Goal: Check status: Check status

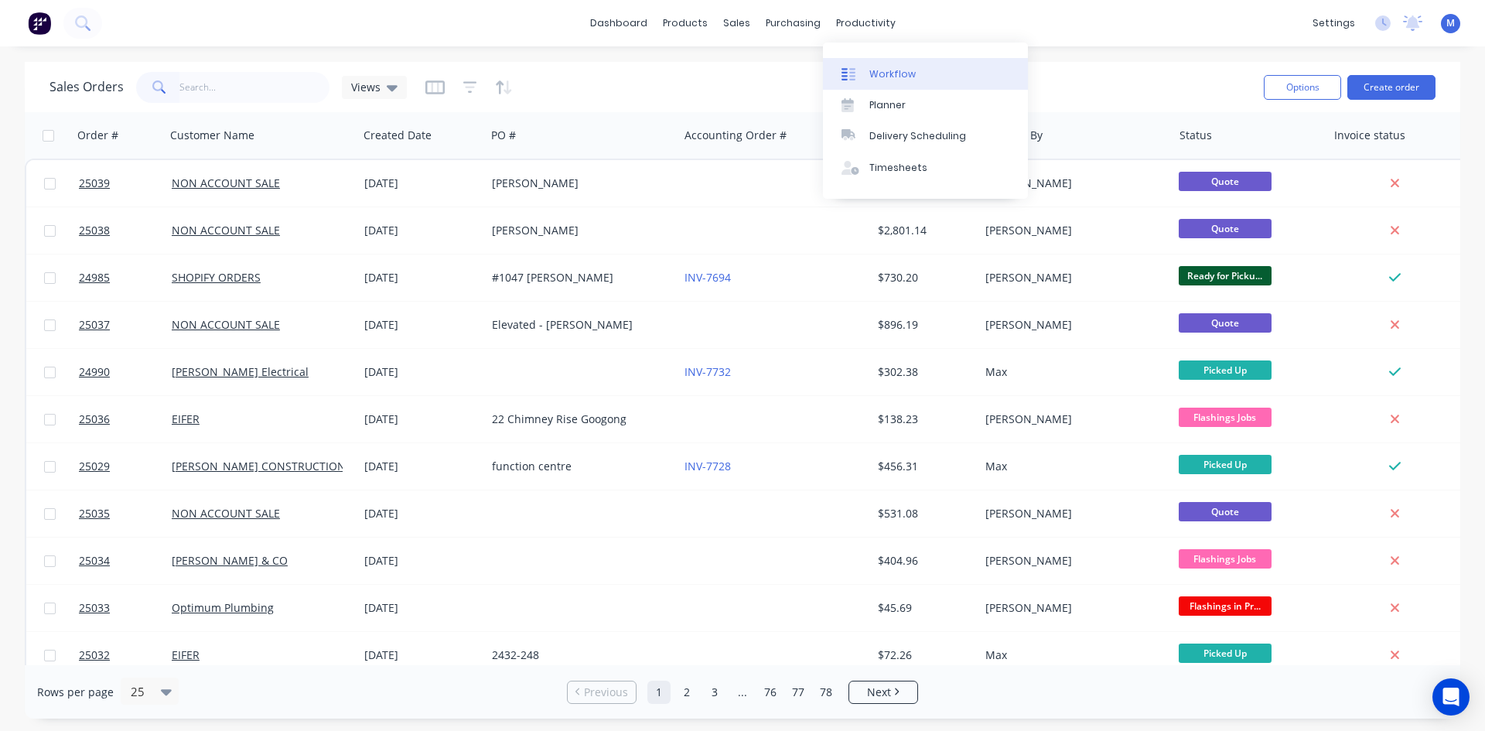
click at [923, 67] on link "Workflow" at bounding box center [925, 73] width 205 height 31
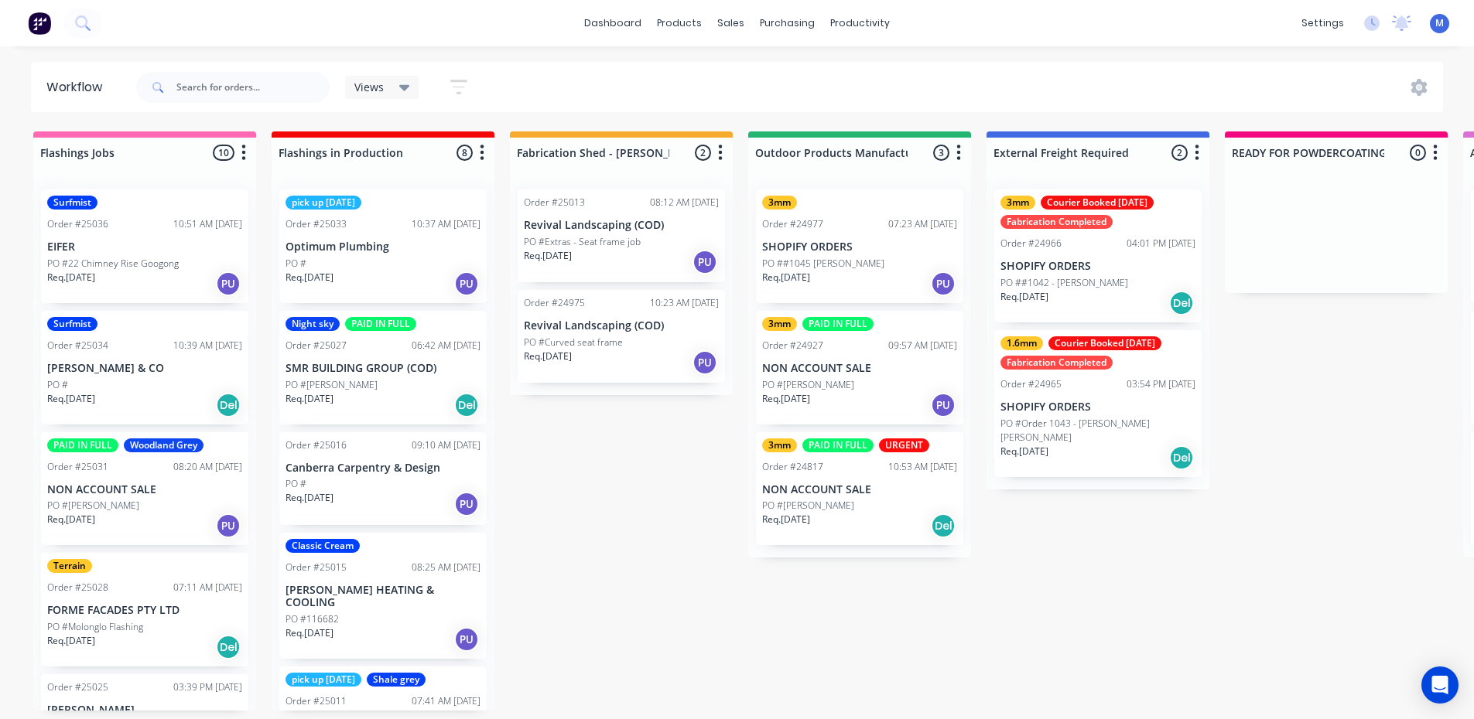
click at [410, 267] on div "PO #" at bounding box center [382, 264] width 195 height 14
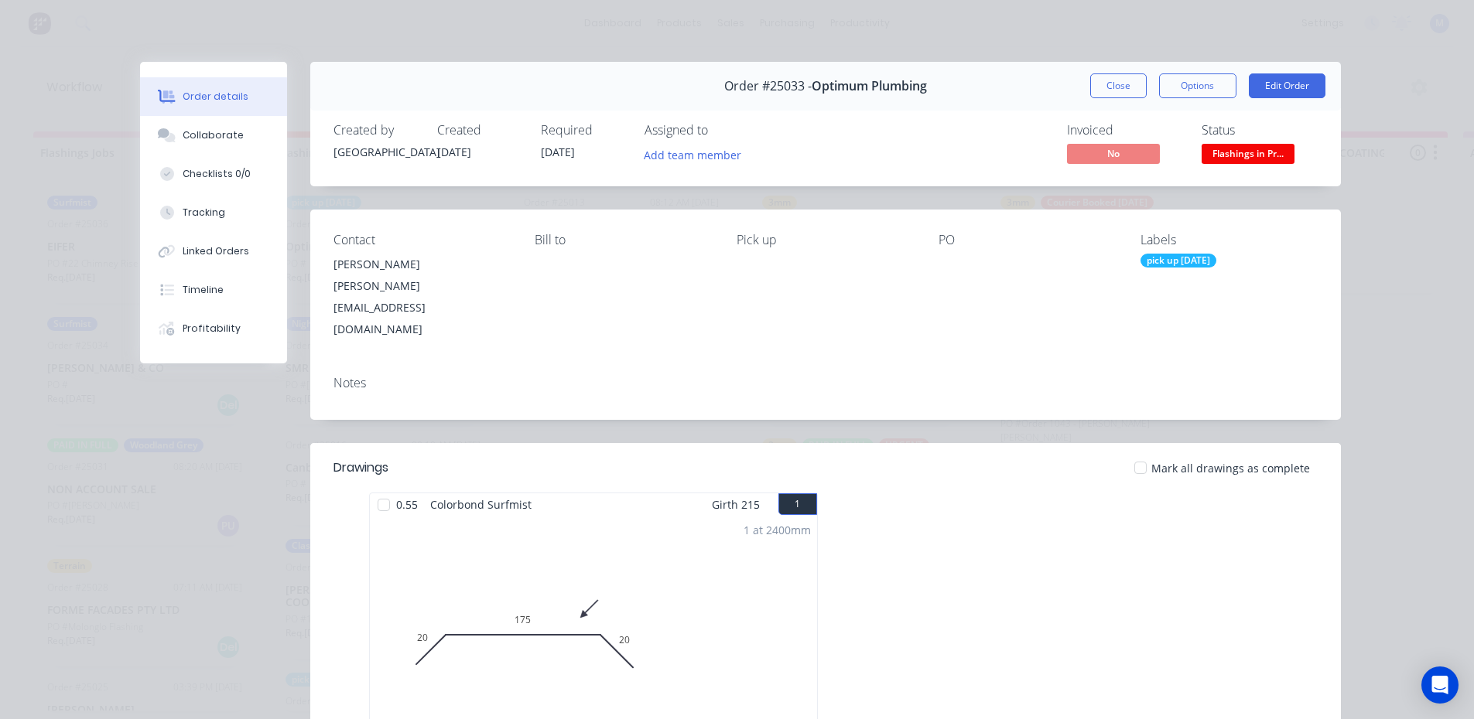
click at [1259, 155] on span "Flashings in Pr..." at bounding box center [1247, 153] width 93 height 19
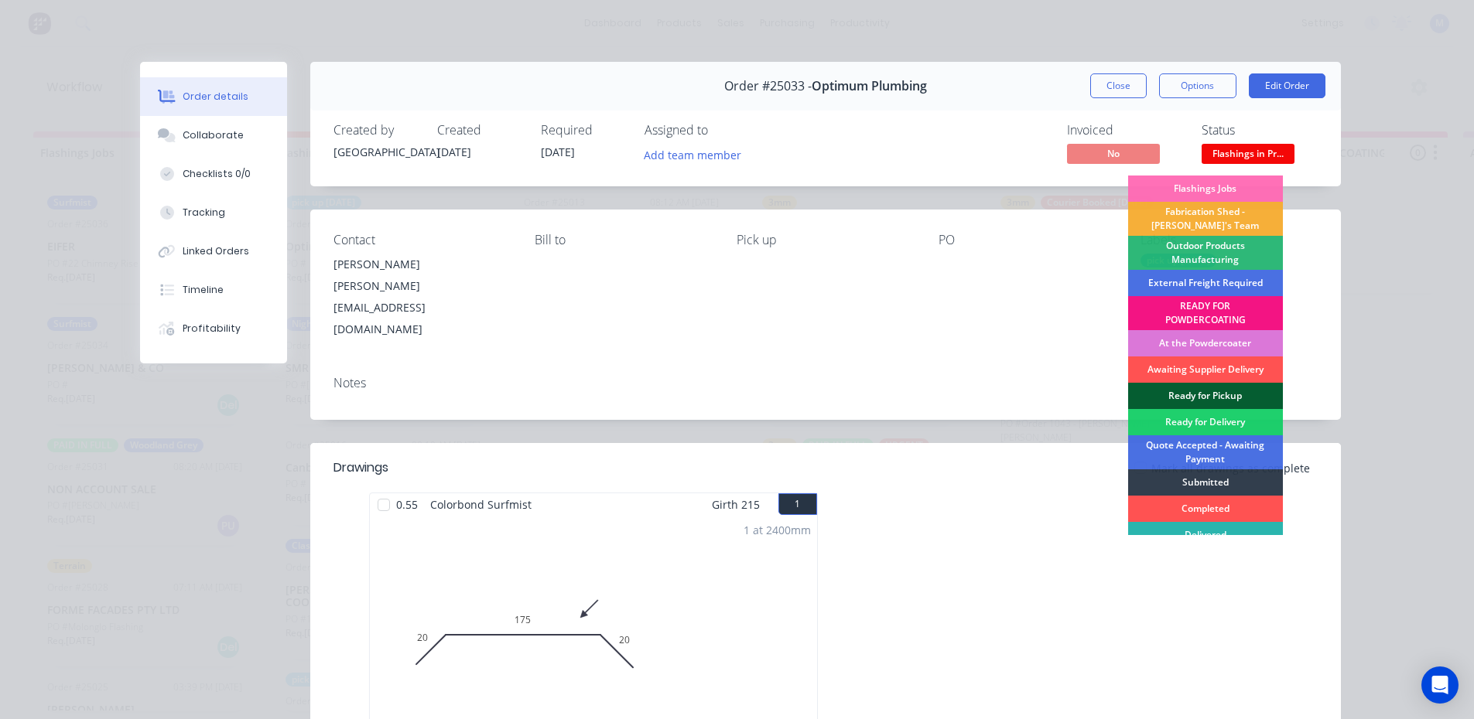
click at [1207, 388] on div "Ready for Pickup" at bounding box center [1205, 396] width 155 height 26
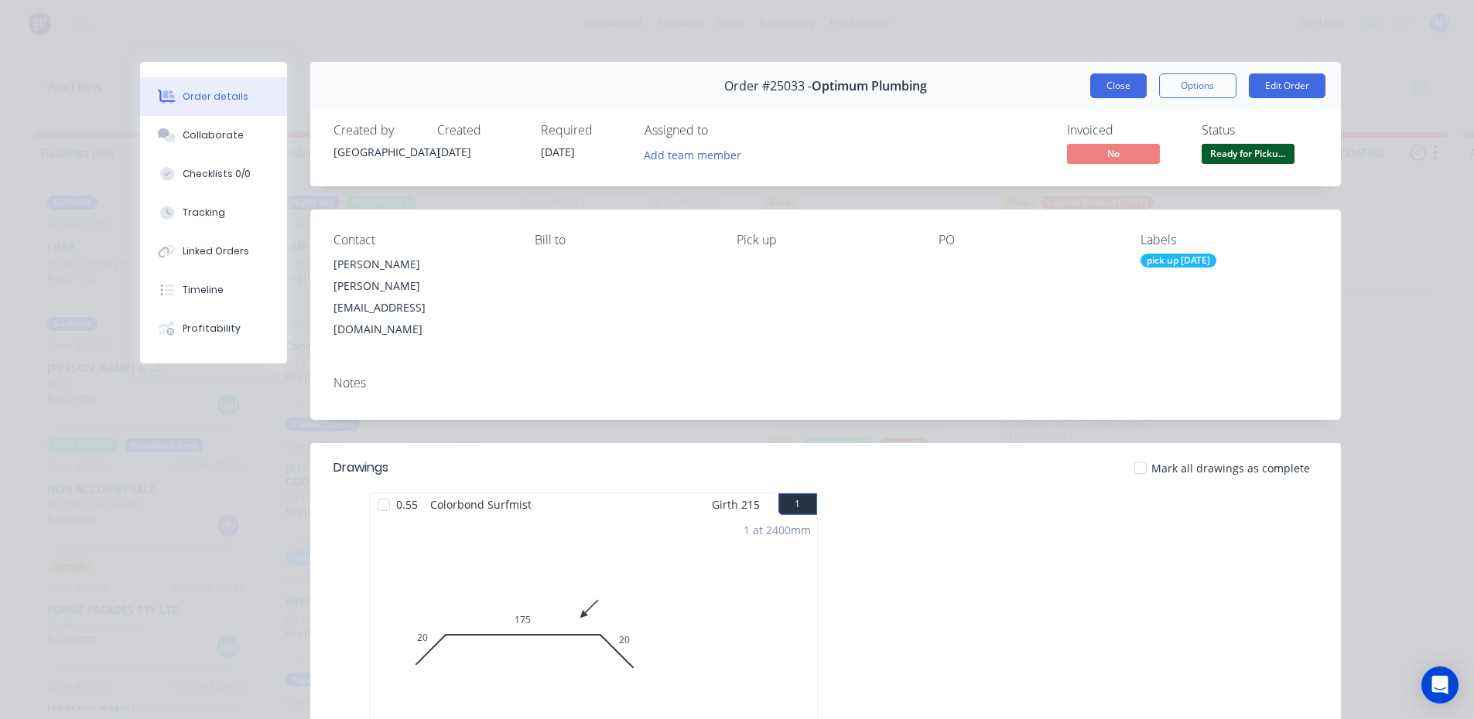
click at [1108, 81] on button "Close" at bounding box center [1118, 85] width 56 height 25
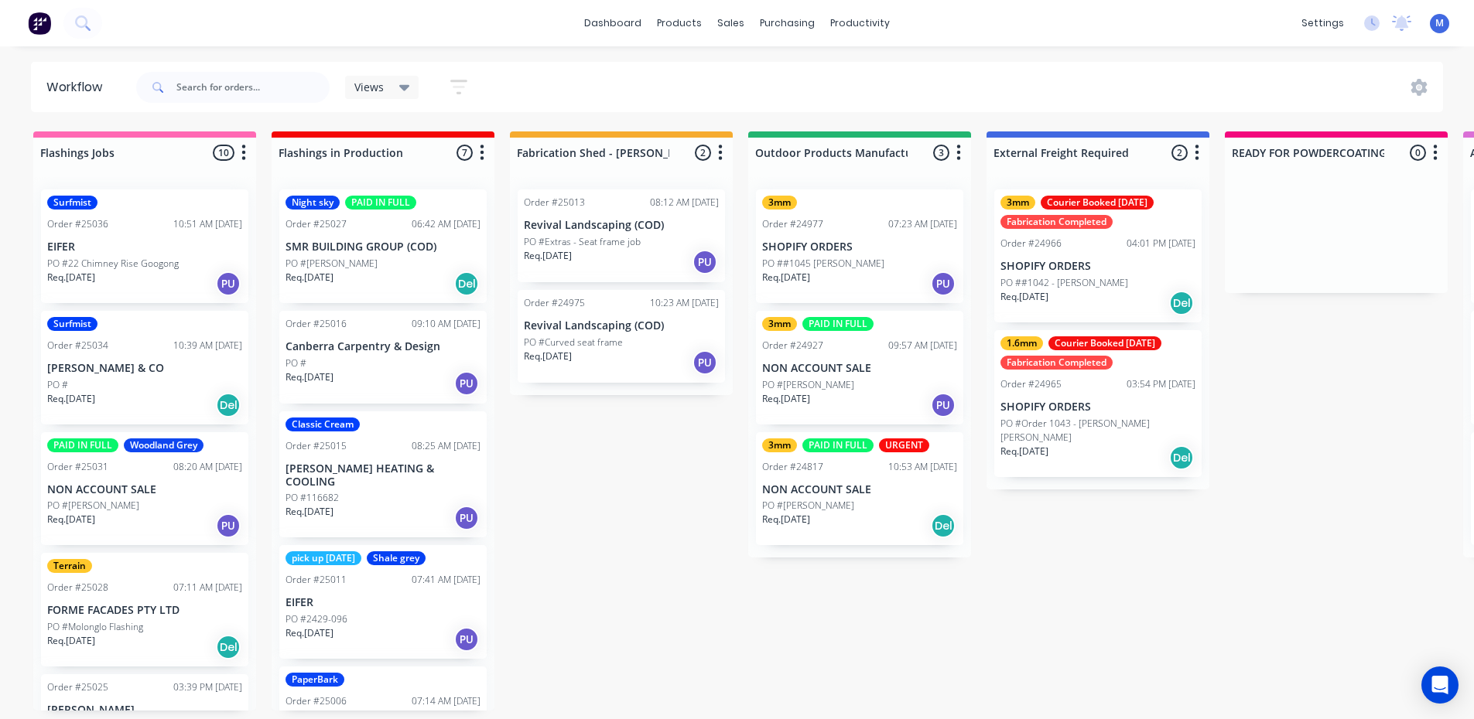
click at [373, 254] on div "Night sky PAID IN FULL Order #25027 06:42 AM [DATE] SMR BUILDING GROUP (COD) PO…" at bounding box center [382, 247] width 207 height 114
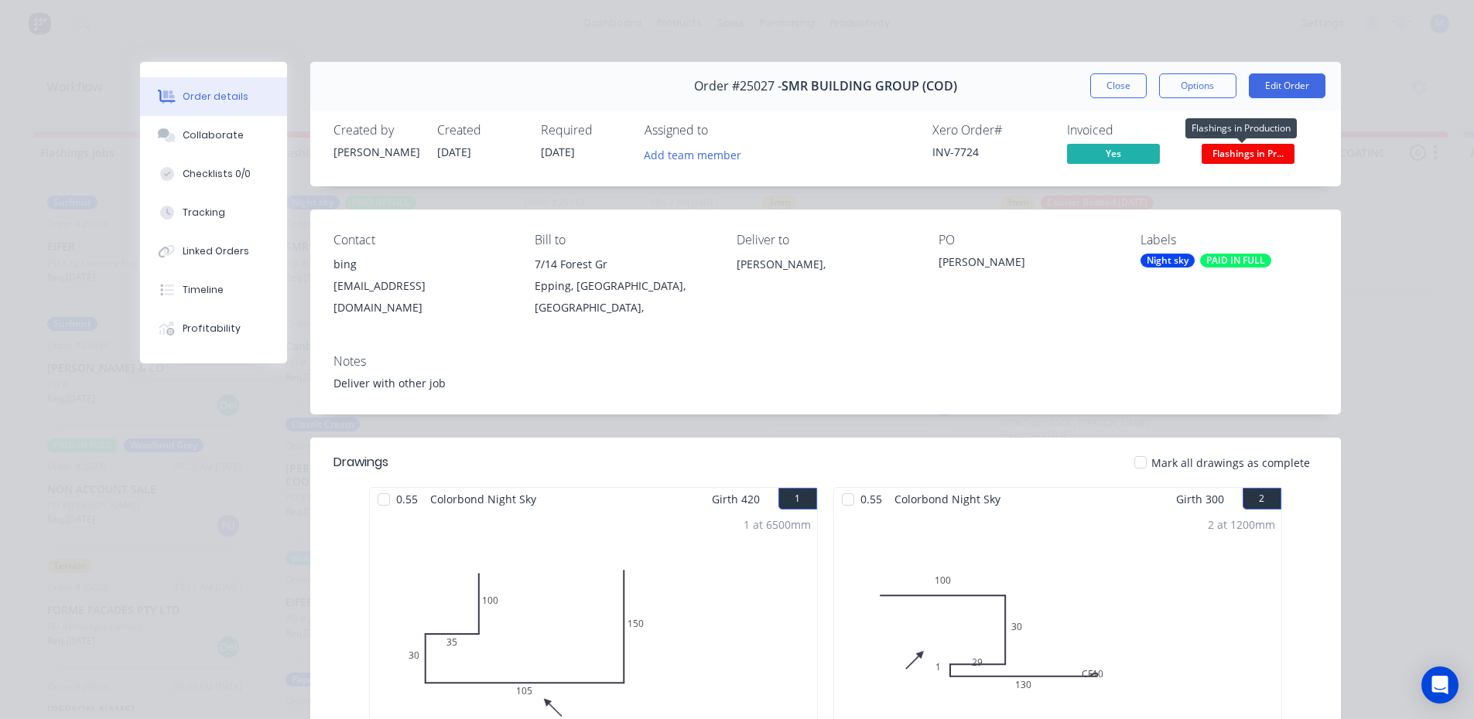
click at [1262, 156] on span "Flashings in Pr..." at bounding box center [1247, 153] width 93 height 19
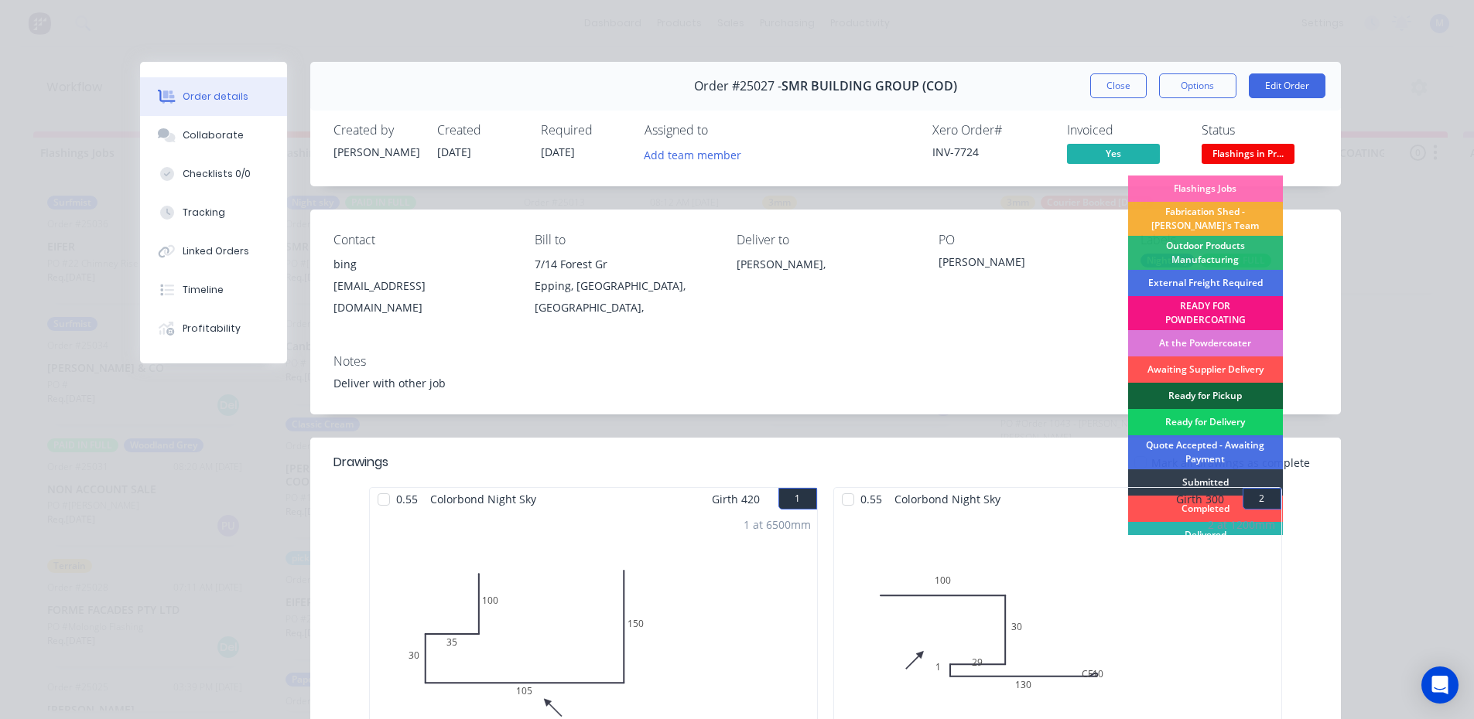
click at [1202, 416] on div "Ready for Delivery" at bounding box center [1205, 422] width 155 height 26
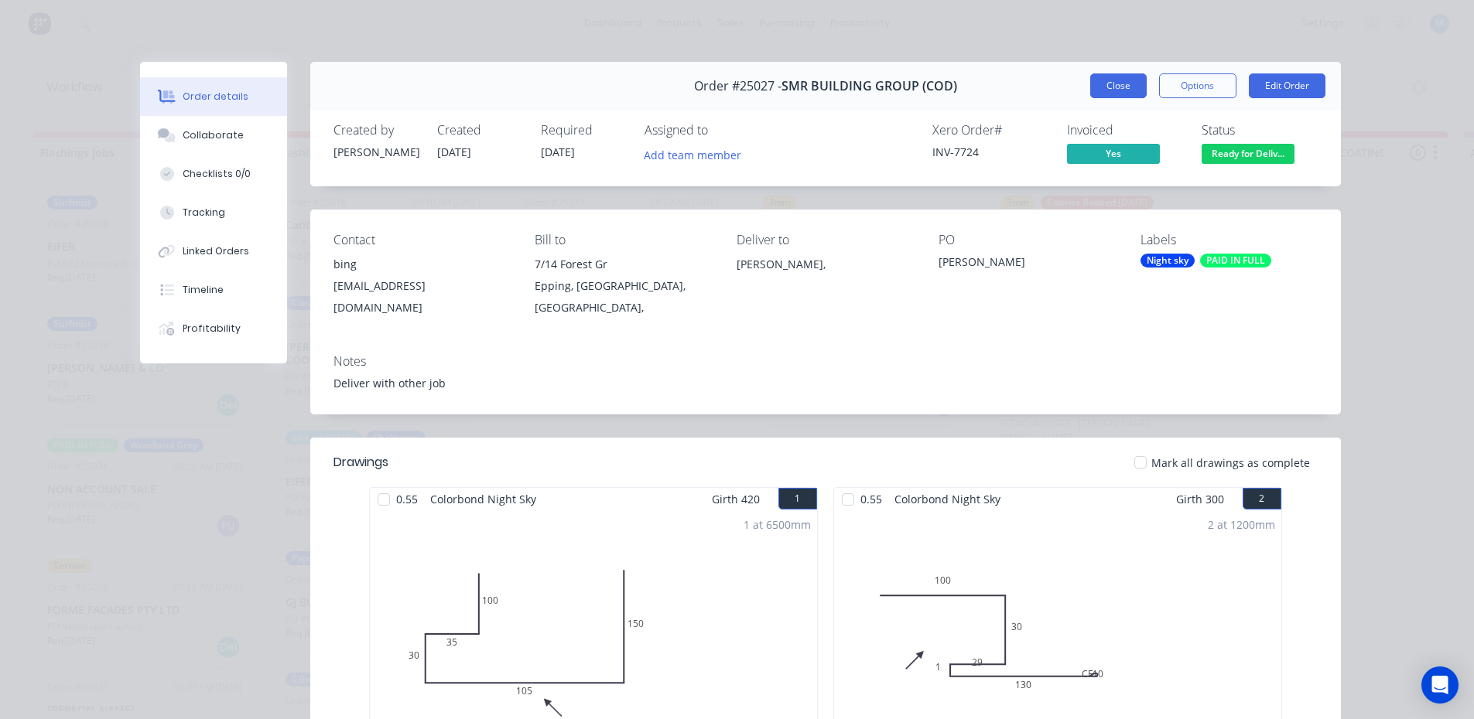
click at [1109, 88] on button "Close" at bounding box center [1118, 85] width 56 height 25
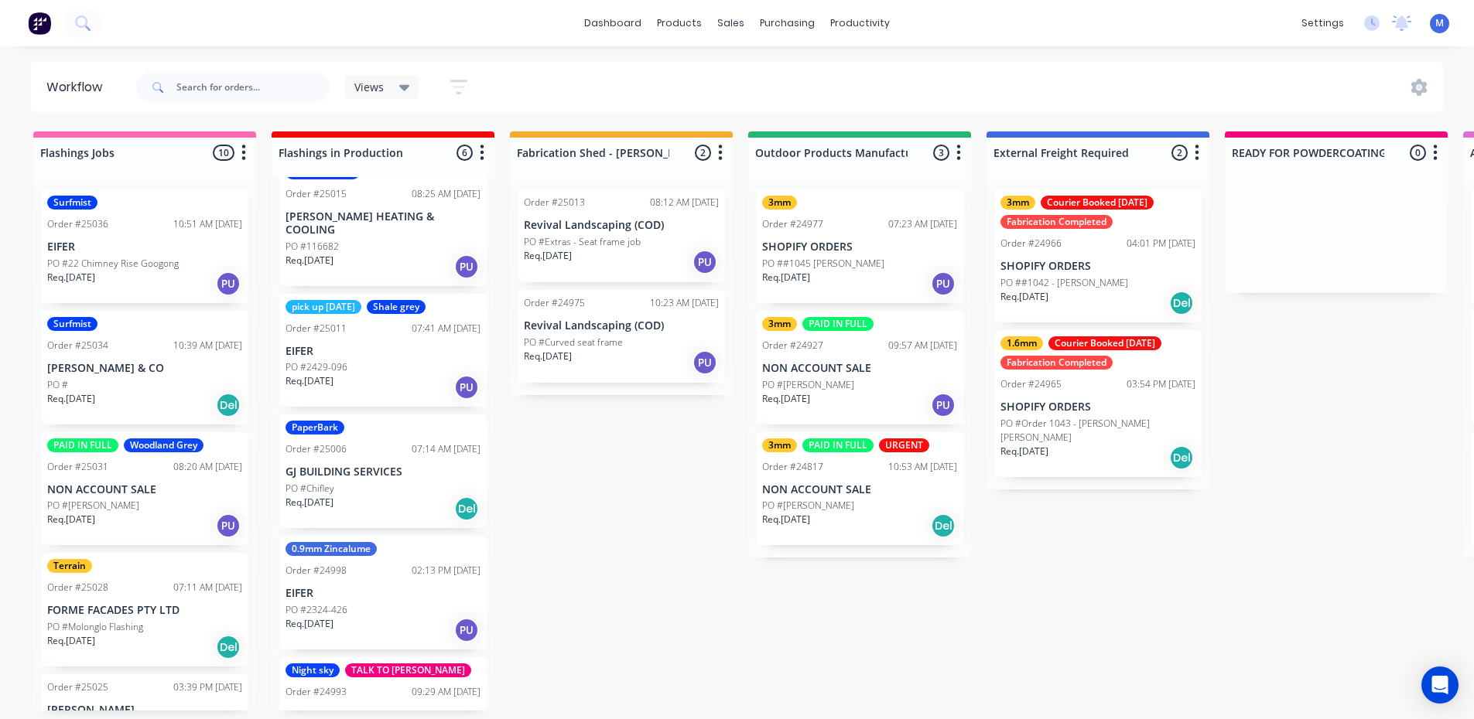
scroll to position [179, 0]
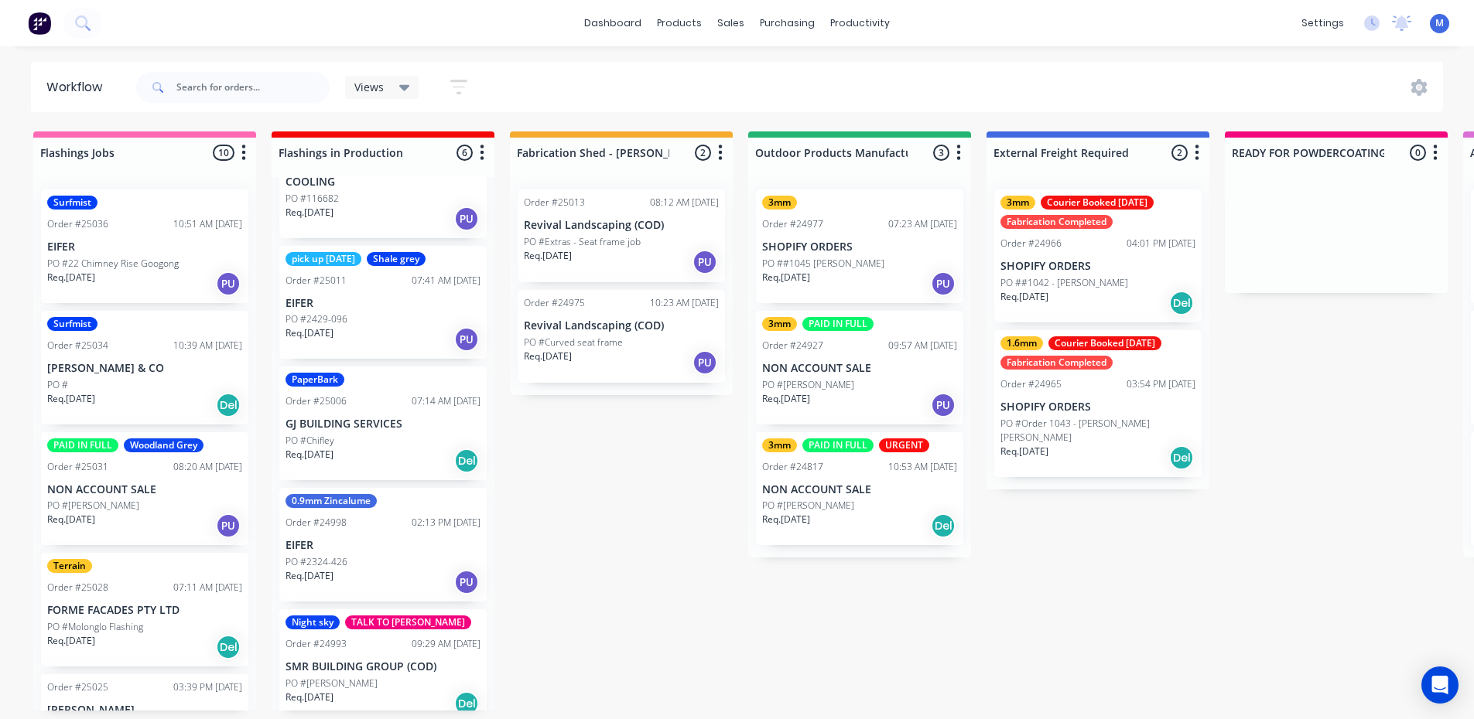
click at [382, 691] on div "Req. [DATE] Del" at bounding box center [382, 704] width 195 height 26
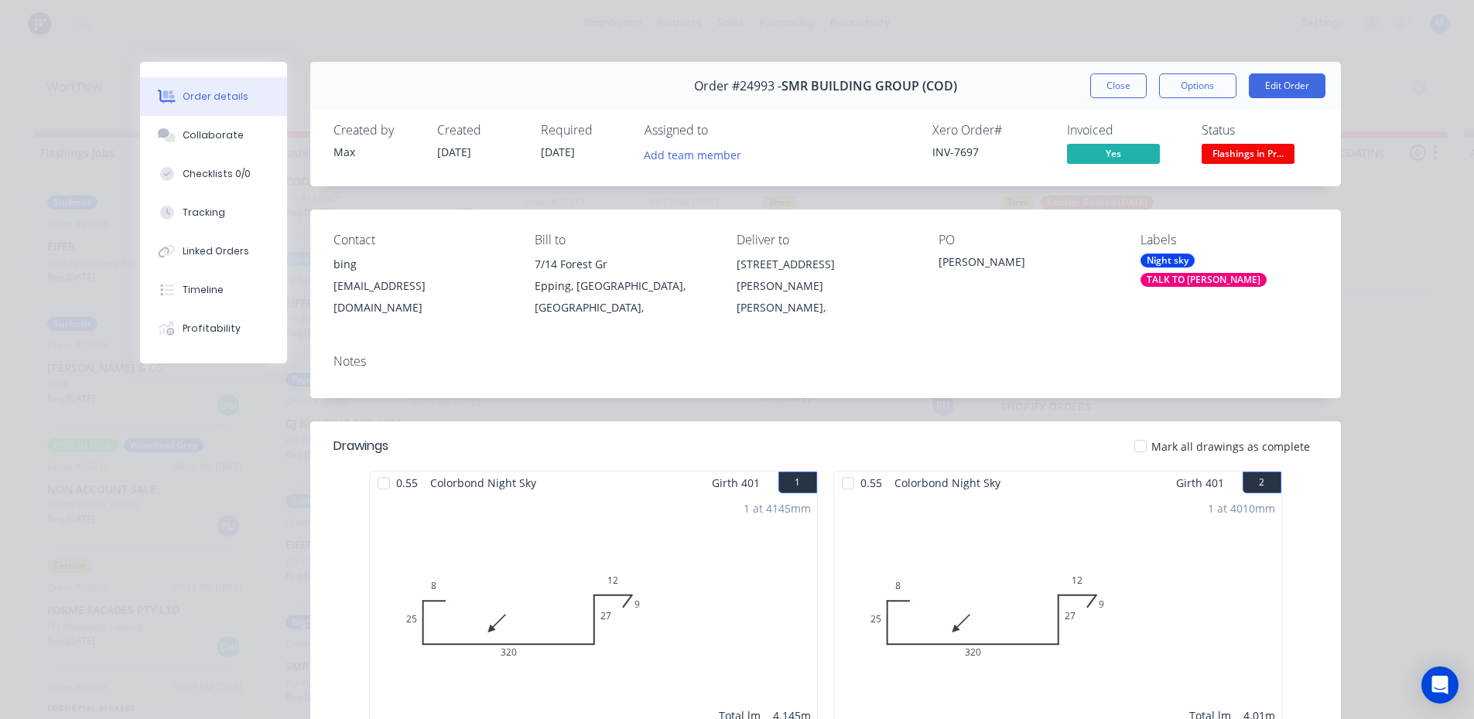
click at [1258, 152] on span "Flashings in Pr..." at bounding box center [1247, 153] width 93 height 19
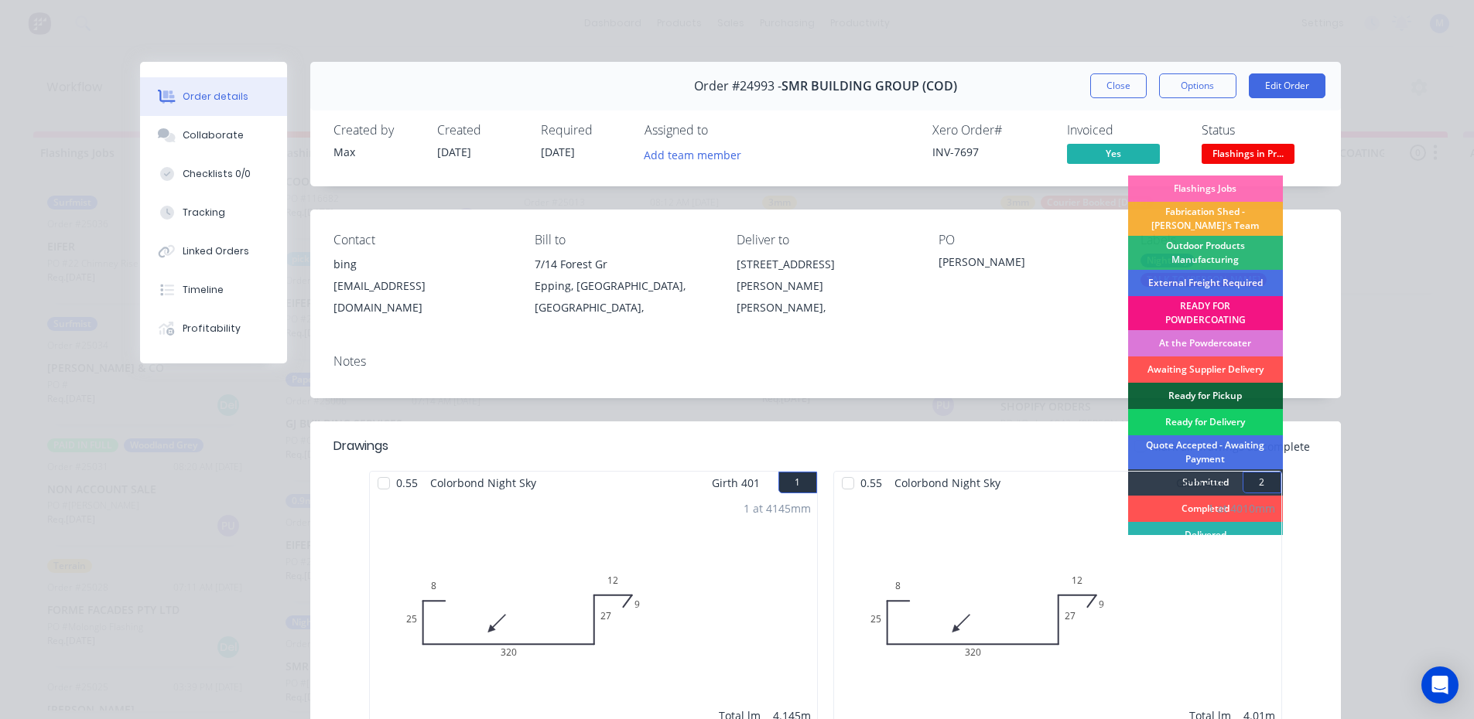
click at [1211, 420] on div "Ready for Delivery" at bounding box center [1205, 422] width 155 height 26
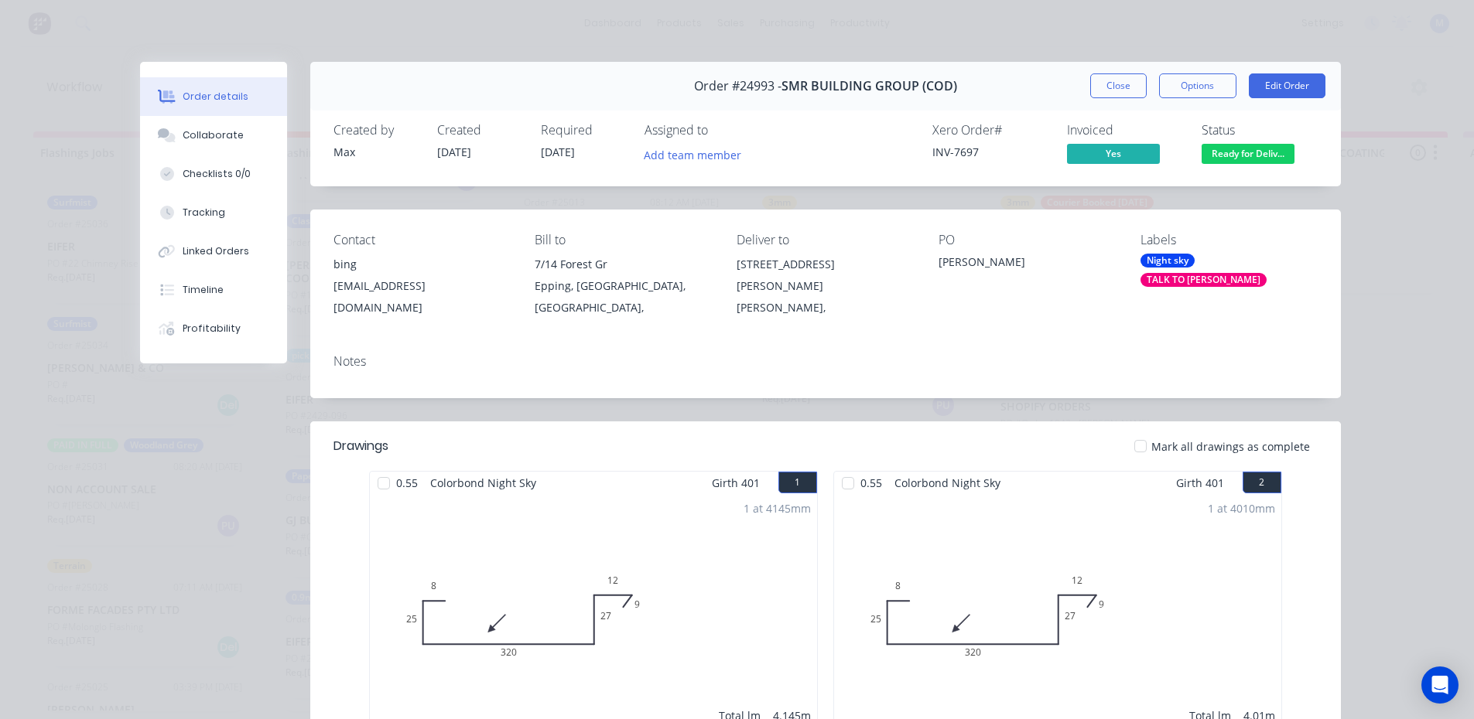
scroll to position [57, 0]
click at [1108, 93] on button "Close" at bounding box center [1118, 85] width 56 height 25
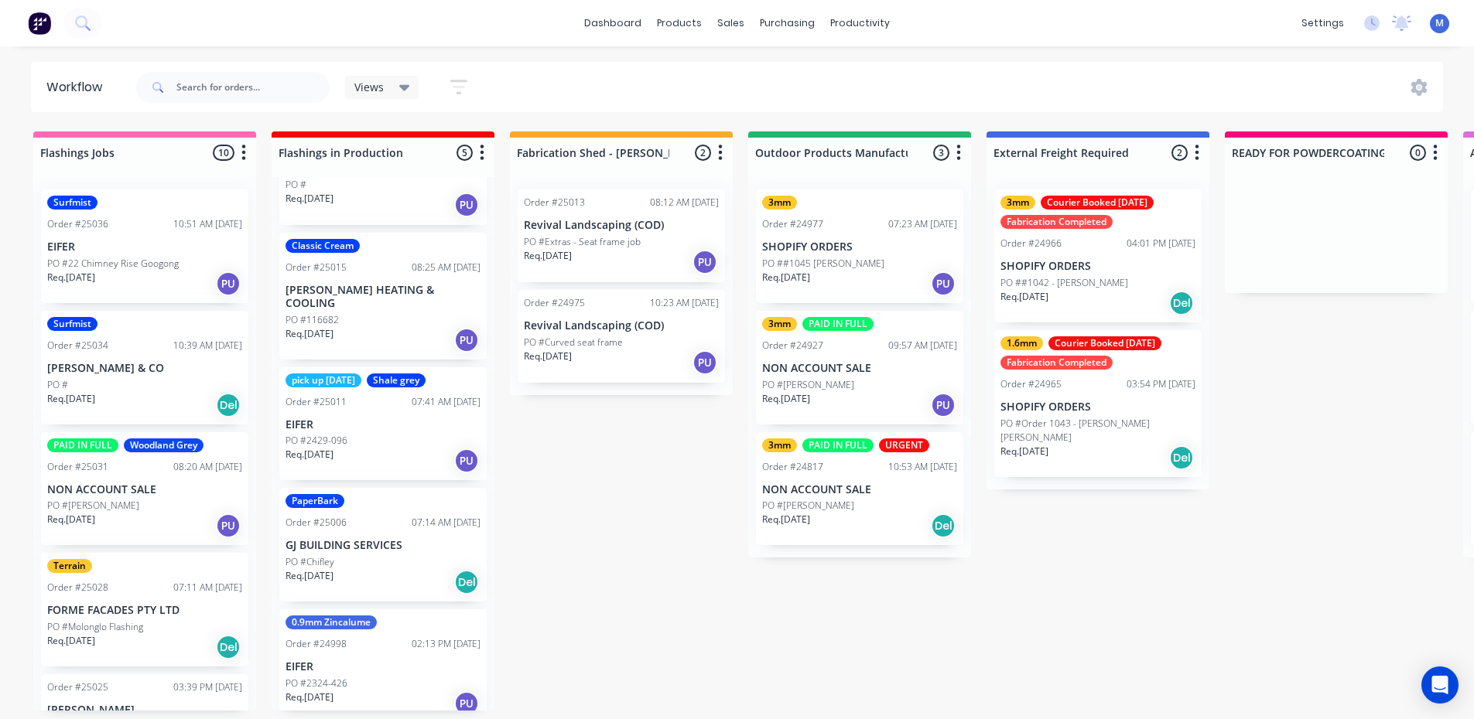
scroll to position [3, 0]
click at [377, 327] on div "Req. [DATE] PU" at bounding box center [382, 340] width 195 height 26
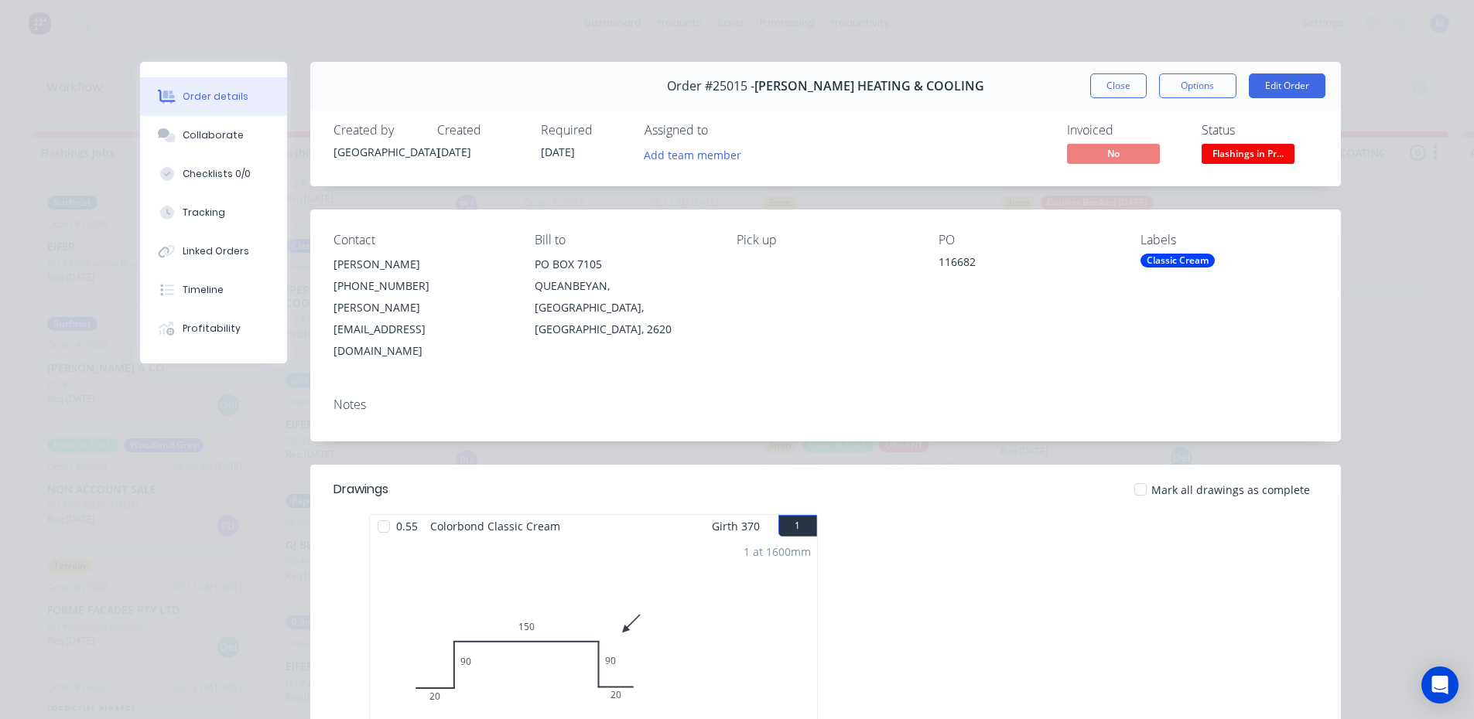
click at [1270, 154] on span "Flashings in Pr..." at bounding box center [1247, 153] width 93 height 19
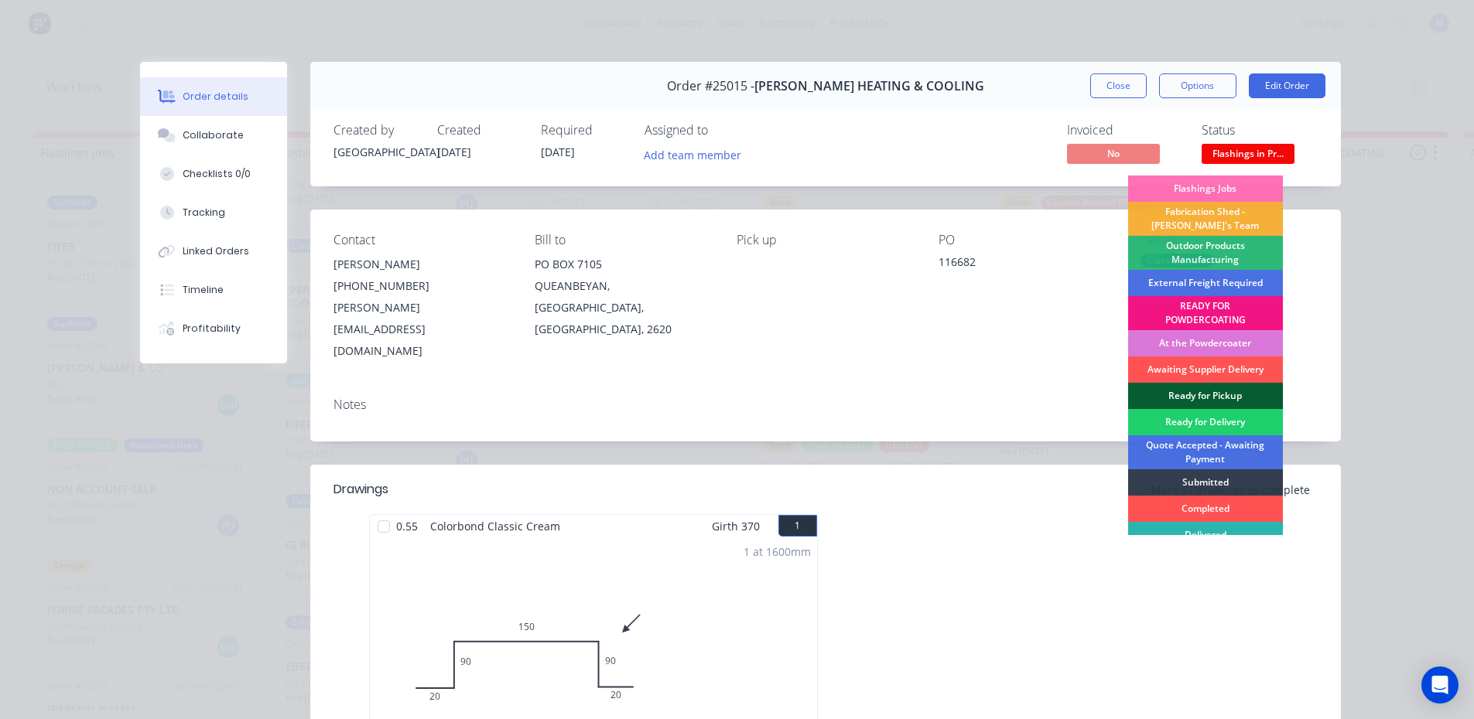
click at [1212, 390] on div "Ready for Pickup" at bounding box center [1205, 396] width 155 height 26
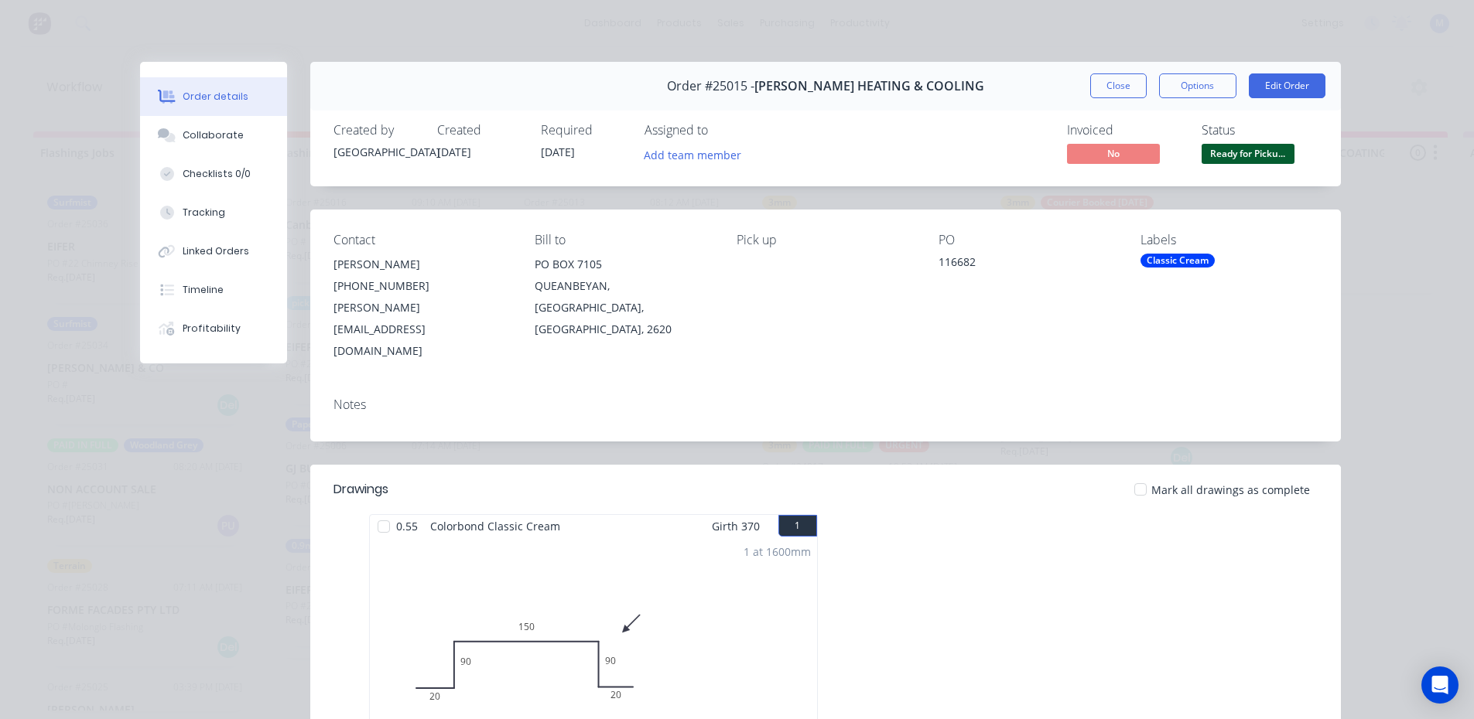
scroll to position [0, 0]
click at [1100, 80] on button "Close" at bounding box center [1118, 85] width 56 height 25
